Goal: Find specific page/section: Find specific page/section

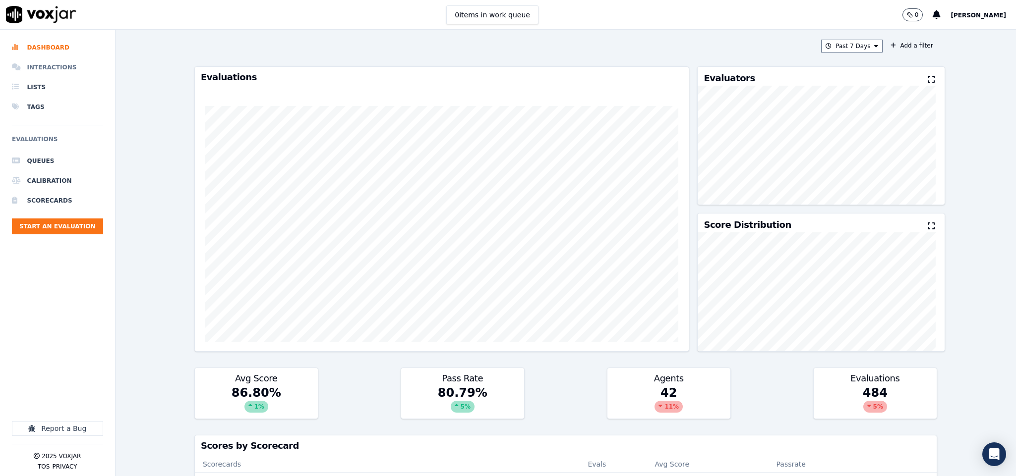
click at [47, 66] on li "Interactions" at bounding box center [57, 68] width 91 height 20
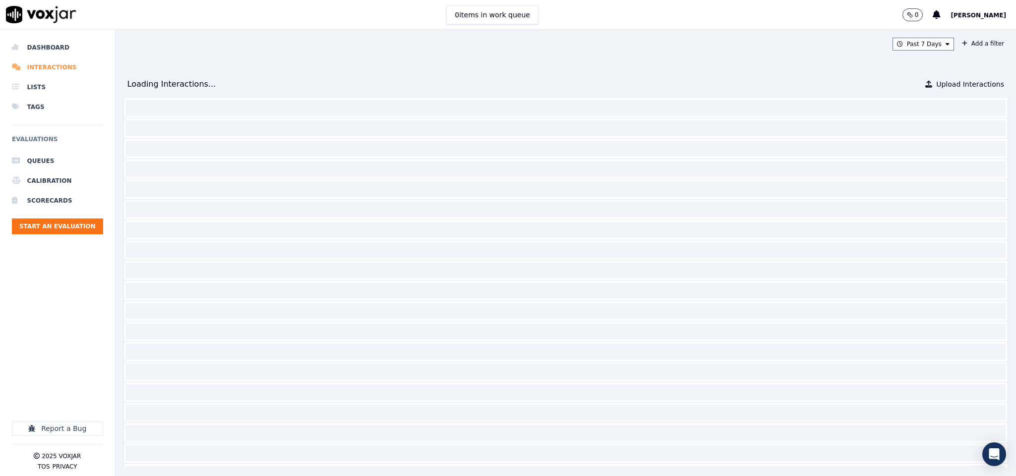
click at [47, 66] on li "Interactions" at bounding box center [57, 68] width 91 height 20
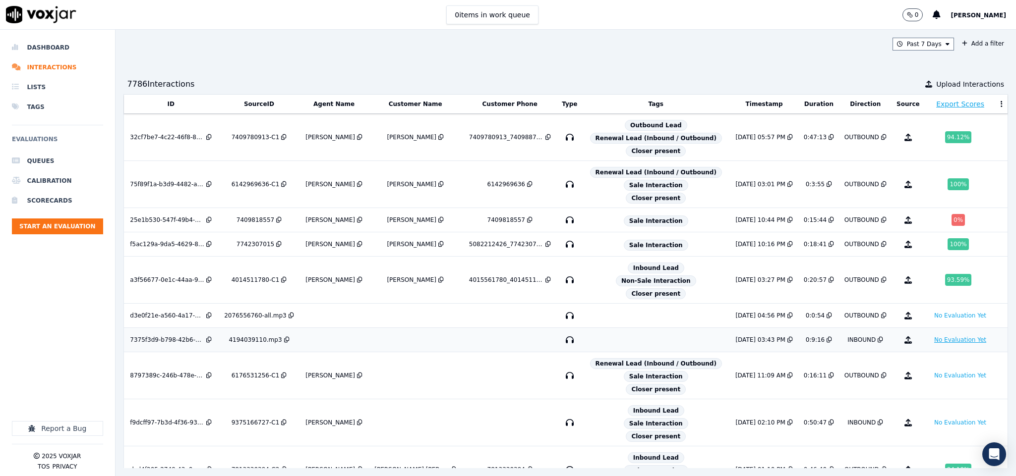
click at [930, 346] on button "No Evaluation Yet" at bounding box center [960, 340] width 60 height 12
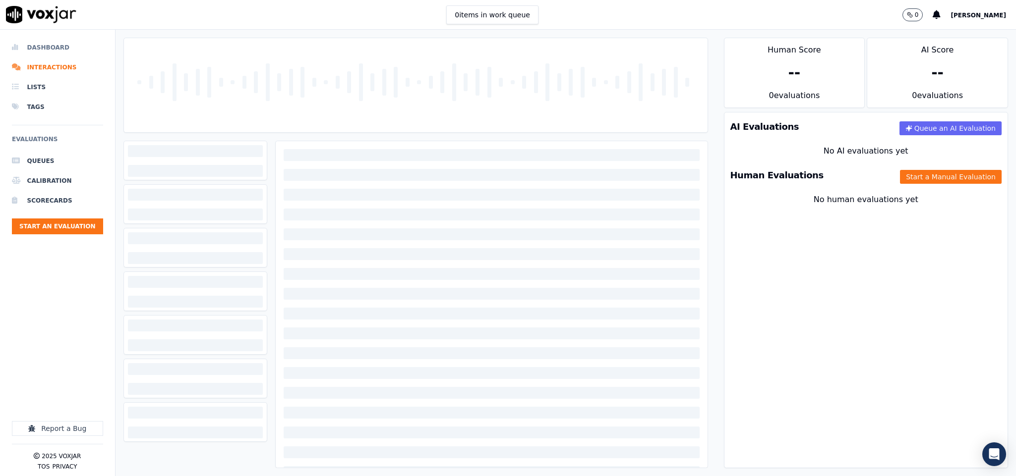
click at [34, 47] on li "Dashboard" at bounding box center [57, 48] width 91 height 20
